Goal: Navigation & Orientation: Find specific page/section

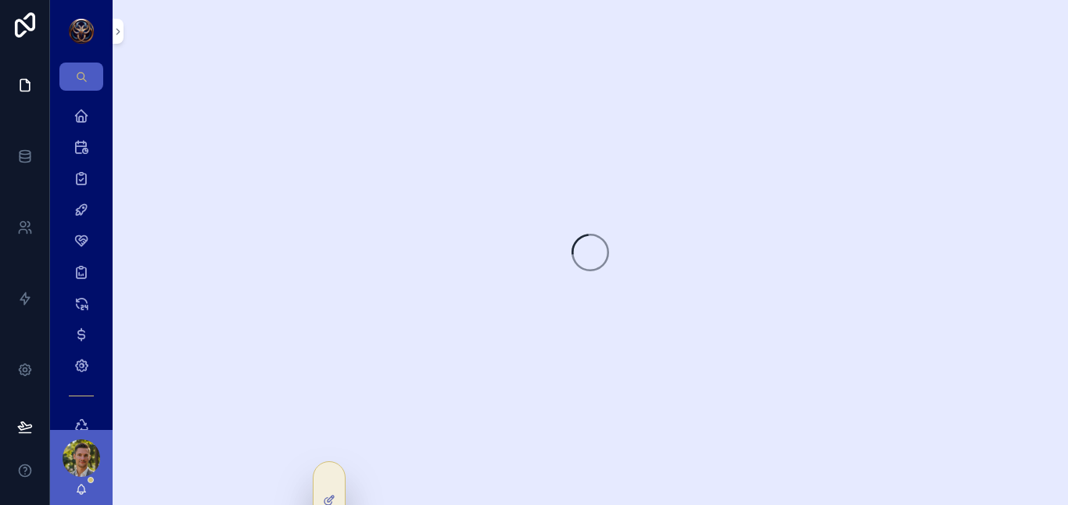
click at [109, 29] on div "scrollable content" at bounding box center [81, 31] width 63 height 63
click at [117, 30] on icon "scrollable content" at bounding box center [118, 32] width 11 height 12
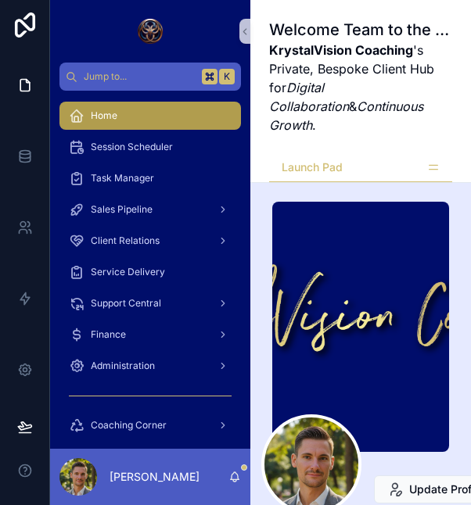
click at [245, 31] on icon "scrollable content" at bounding box center [244, 32] width 11 height 12
click at [269, 31] on h1 "Welcome Team to the KrystalVision Suite!" at bounding box center [360, 30] width 183 height 22
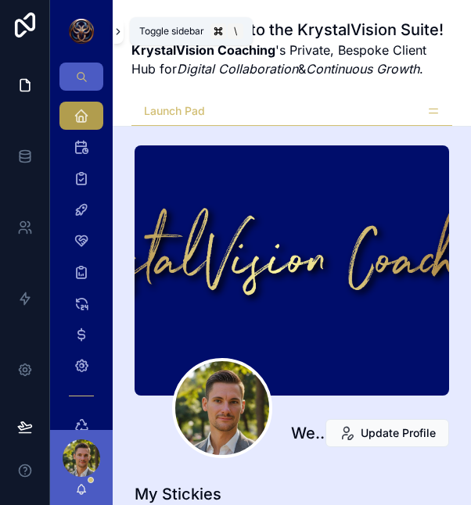
click at [115, 31] on icon "scrollable content" at bounding box center [118, 32] width 11 height 12
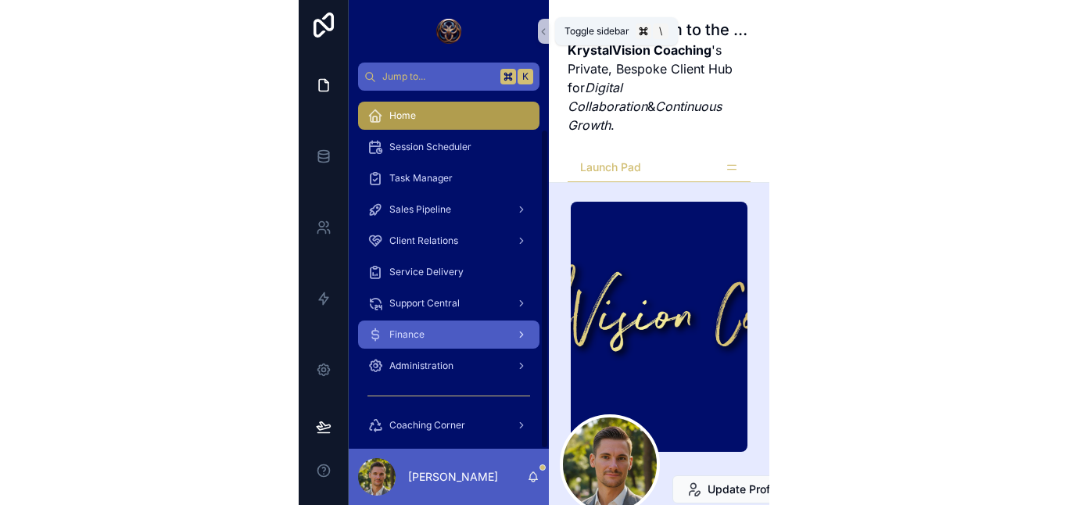
scroll to position [42, 0]
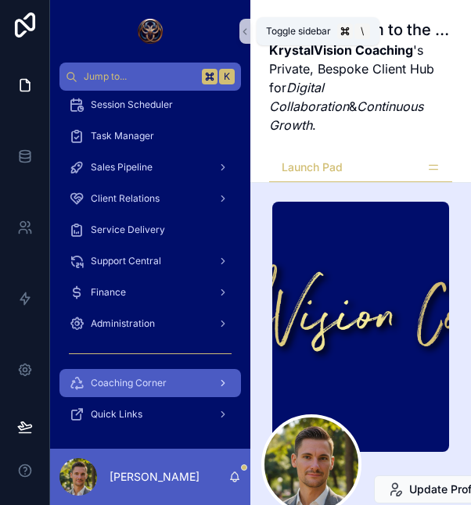
click at [155, 381] on span "Coaching Corner" at bounding box center [129, 383] width 76 height 13
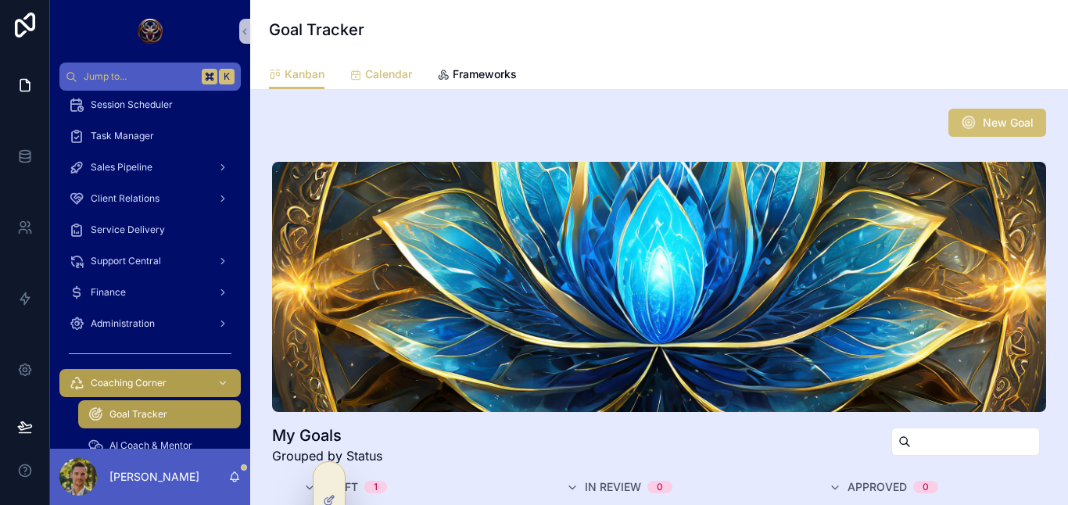
click at [386, 77] on span "Calendar" at bounding box center [388, 74] width 47 height 16
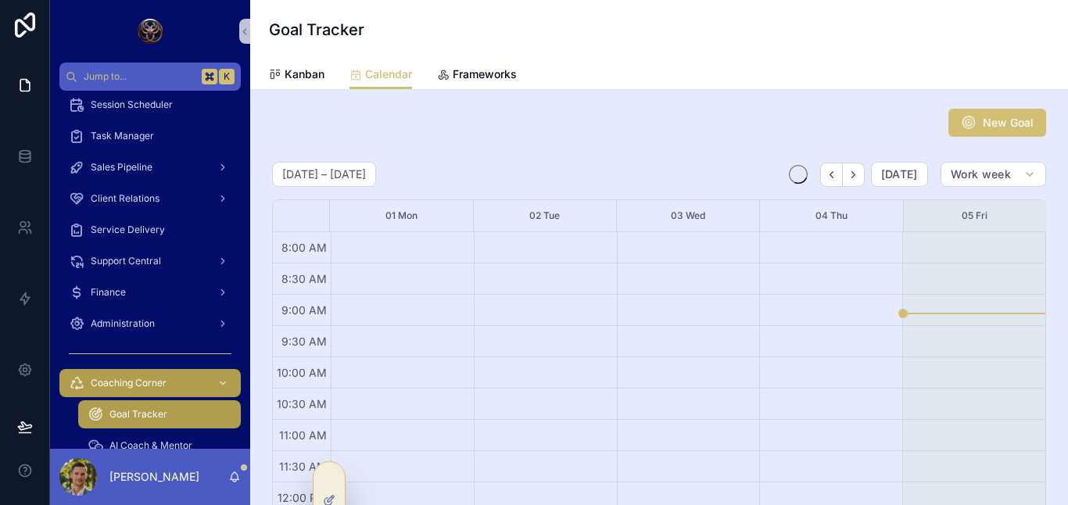
scroll to position [501, 0]
click at [990, 124] on span "New Goal" at bounding box center [1008, 123] width 51 height 16
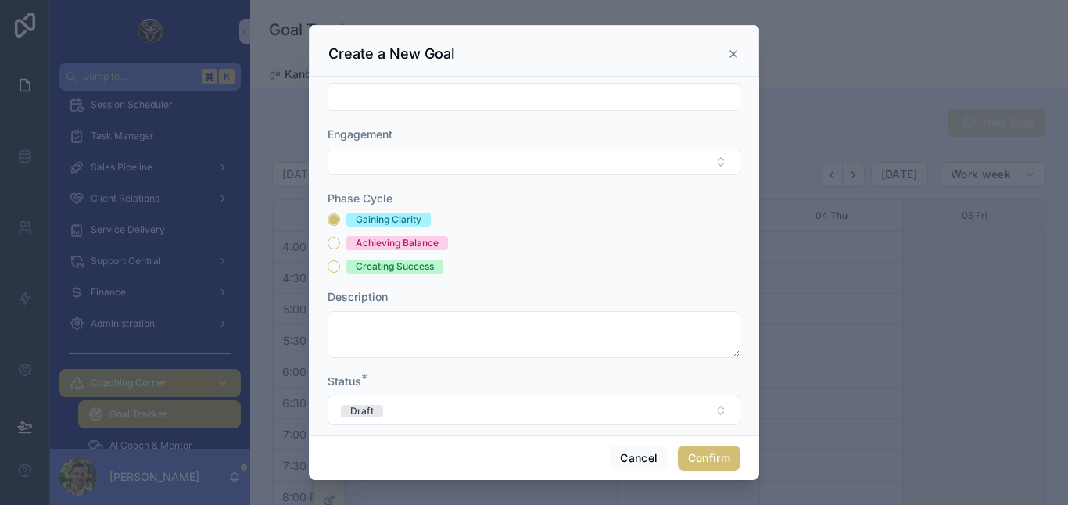
scroll to position [293, 0]
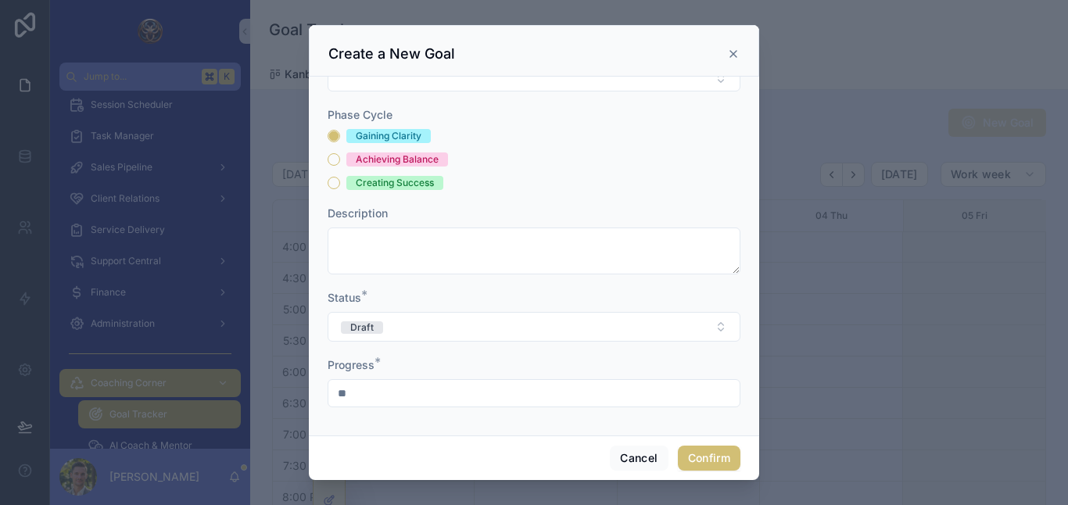
click at [363, 389] on input "**" at bounding box center [533, 393] width 411 height 22
click at [401, 327] on button "Draft" at bounding box center [534, 327] width 413 height 30
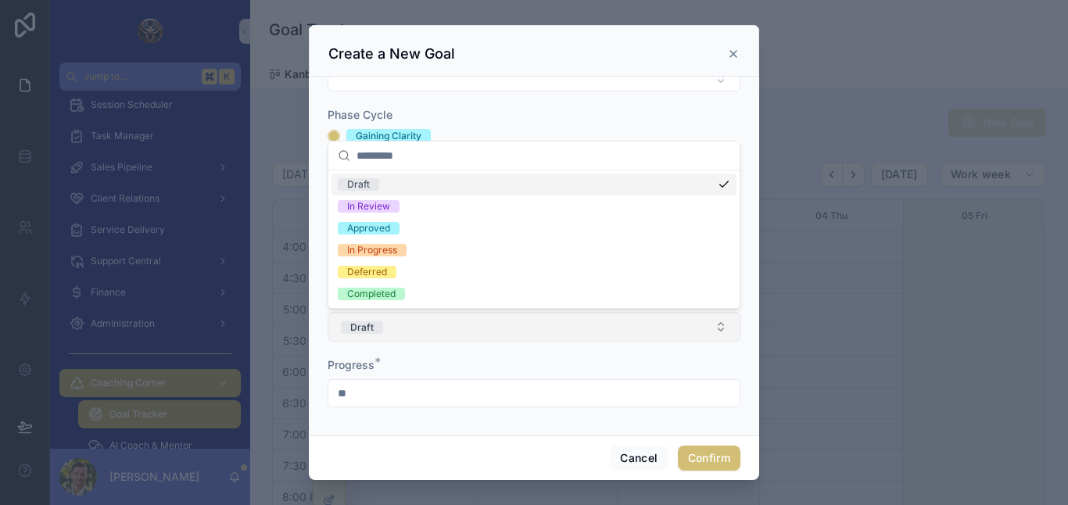
click at [407, 339] on button "Draft" at bounding box center [534, 327] width 413 height 30
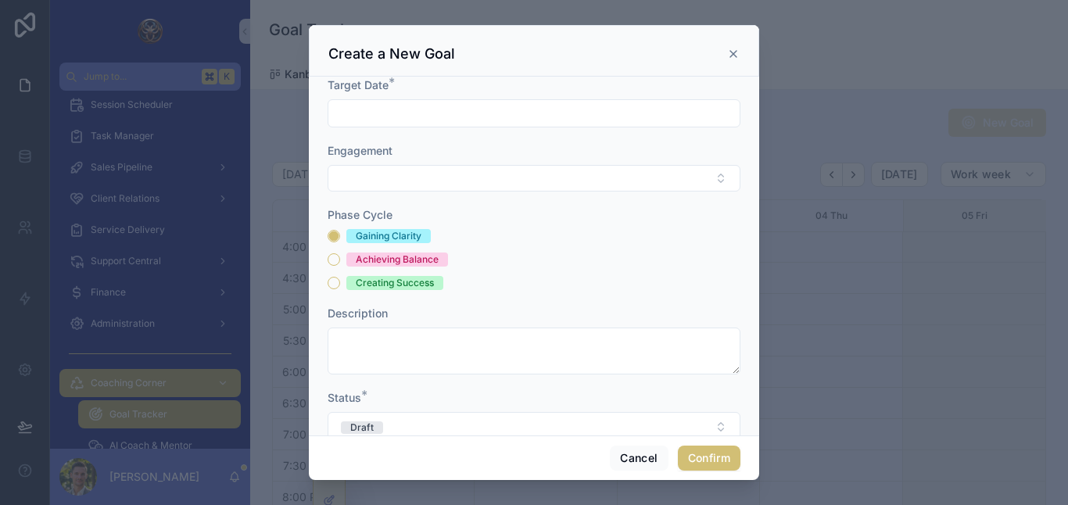
scroll to position [194, 0]
click at [729, 56] on icon at bounding box center [733, 54] width 13 height 13
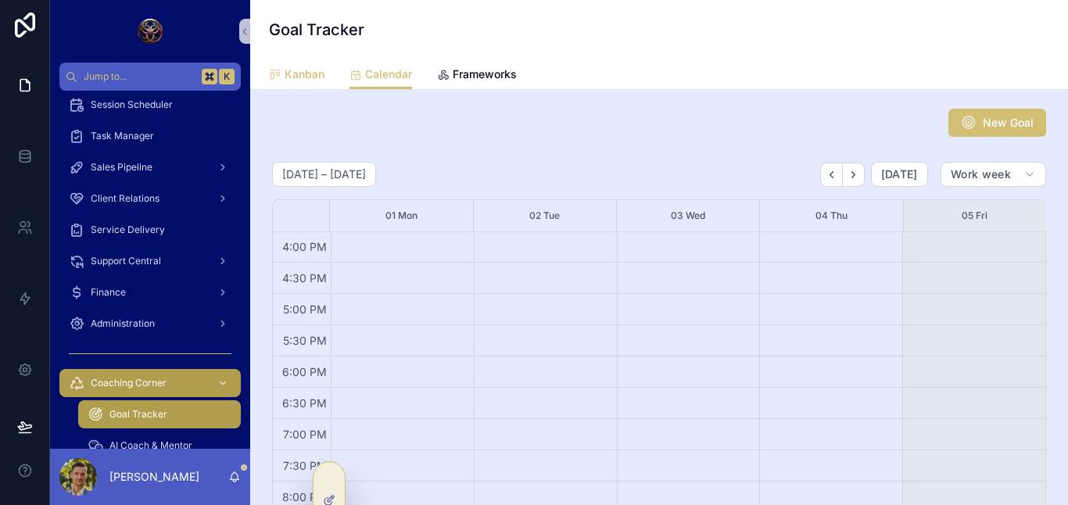
click at [304, 64] on link "Kanban" at bounding box center [297, 75] width 56 height 31
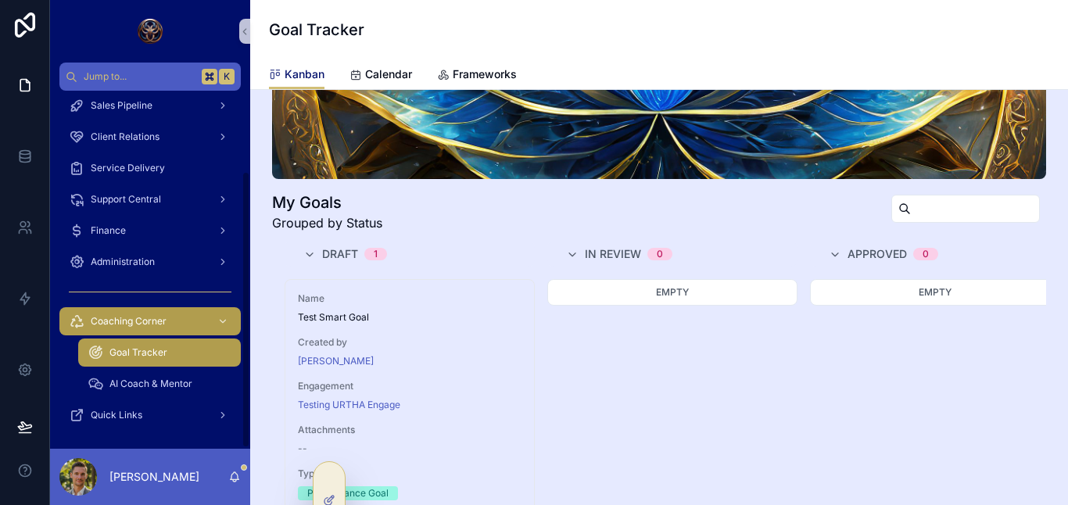
scroll to position [105, 0]
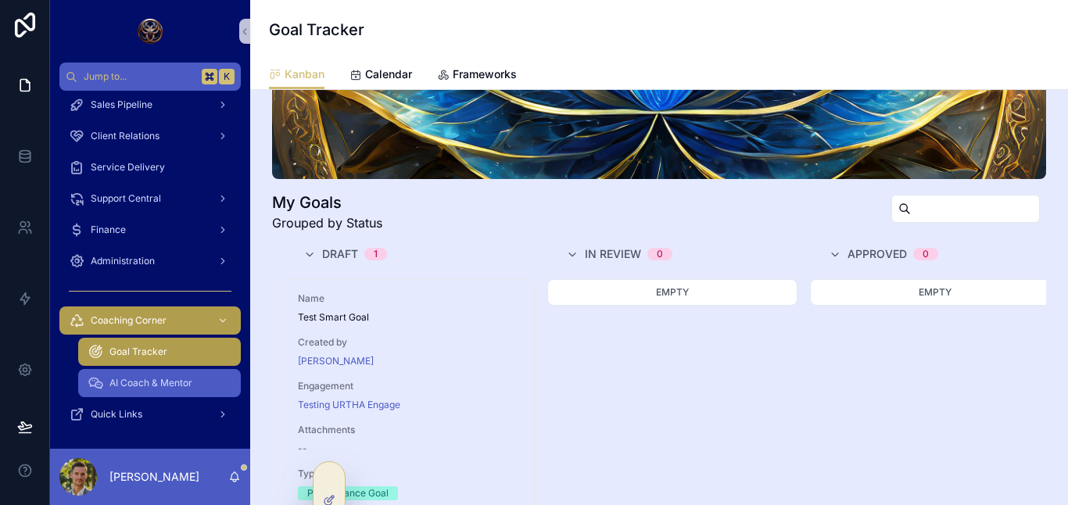
click at [197, 385] on div "AI Coach & Mentor" at bounding box center [160, 383] width 144 height 25
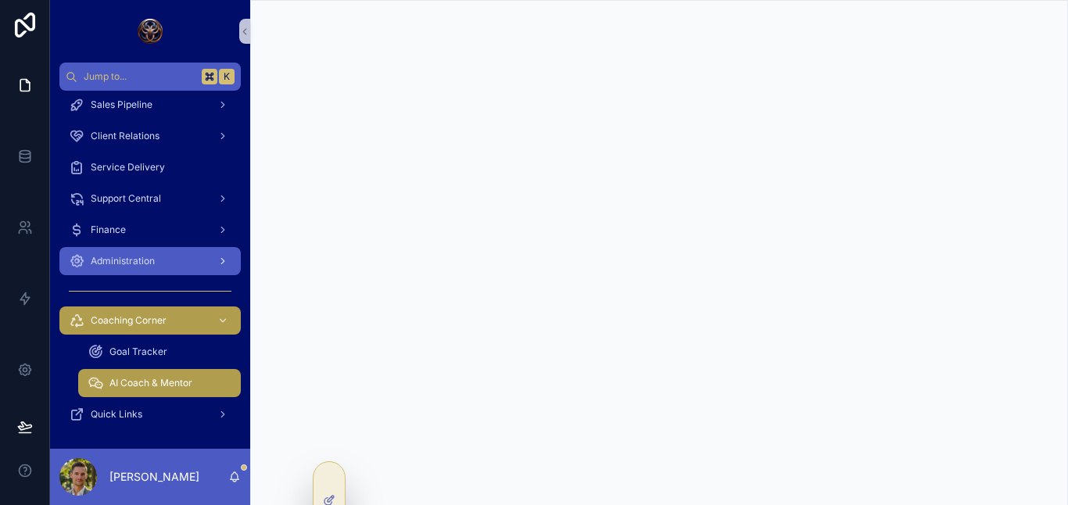
click at [160, 262] on div "Administration" at bounding box center [150, 261] width 163 height 25
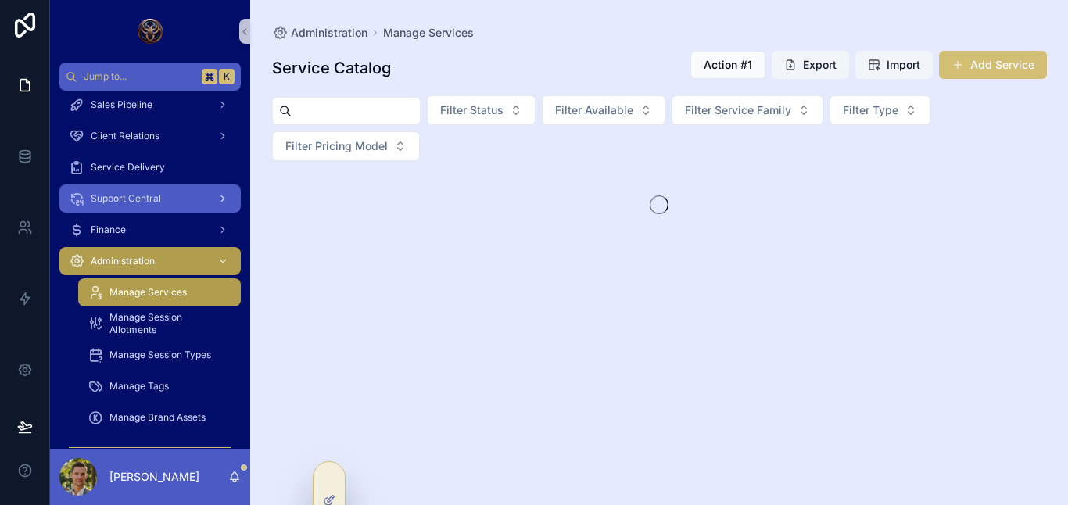
click at [122, 203] on span "Support Central" at bounding box center [126, 198] width 70 height 13
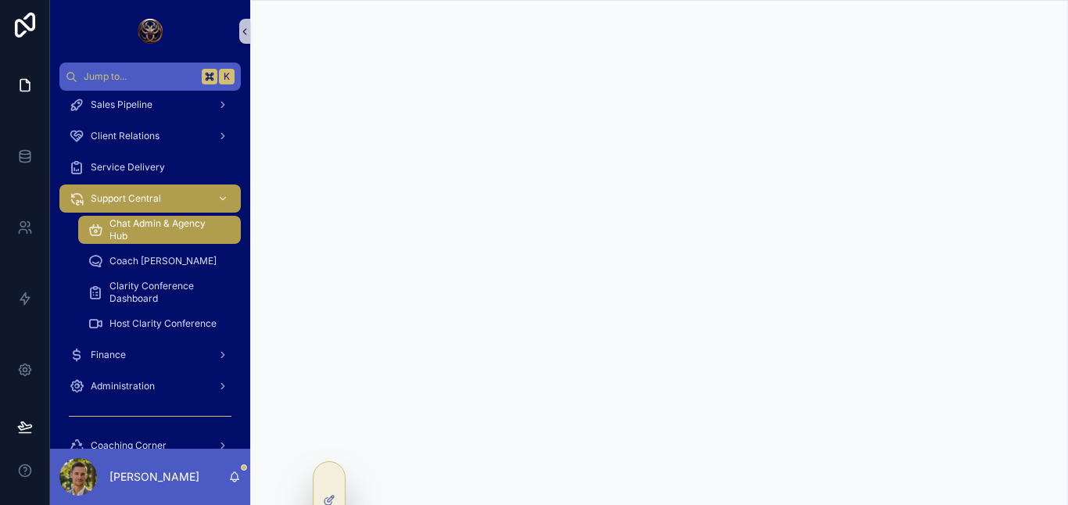
click at [244, 27] on icon "scrollable content" at bounding box center [244, 32] width 11 height 12
